Goal: Information Seeking & Learning: Learn about a topic

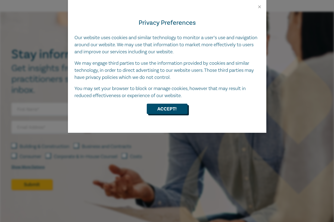
click at [172, 108] on button "Accept!" at bounding box center [167, 109] width 41 height 10
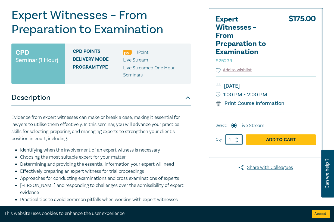
scroll to position [51, 0]
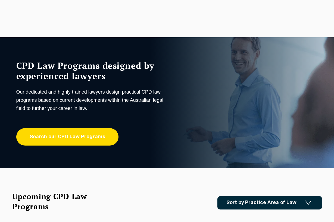
click at [93, 143] on link "Search our CPD Law Programs" at bounding box center [67, 136] width 102 height 17
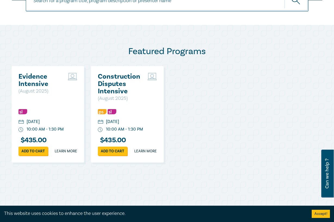
scroll to position [240, 0]
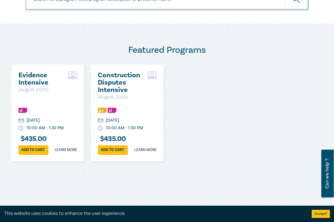
click at [28, 79] on h2 "Evidence Intensive" at bounding box center [41, 78] width 47 height 15
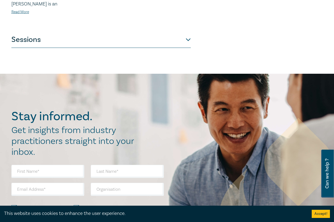
scroll to position [308, 0]
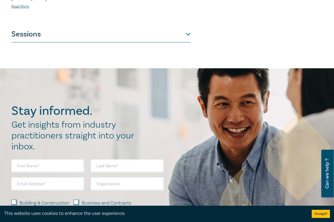
click at [188, 37] on button "Sessions" at bounding box center [100, 34] width 179 height 16
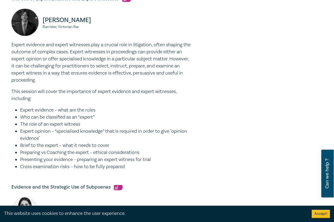
scroll to position [342, 0]
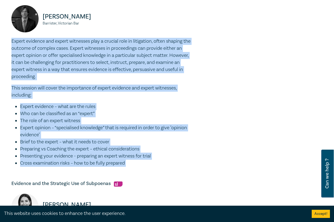
drag, startPoint x: 12, startPoint y: 41, endPoint x: 163, endPoint y: 167, distance: 196.1
click at [163, 167] on div "Social Media and Evidence – Risk and Strategies Adam Maloney Barrister, Victori…" at bounding box center [100, 81] width 179 height 529
copy div "Expert evidence and expert witnesses play a crucial role in litigation, often s…"
click at [124, 103] on li "Expert evidence – what are the rules" at bounding box center [105, 106] width 171 height 7
